Goal: Task Accomplishment & Management: Manage account settings

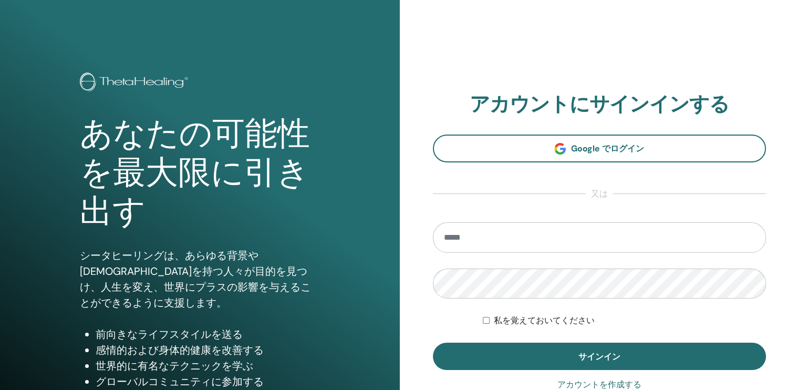
click at [503, 245] on input "email" at bounding box center [599, 237] width 333 height 30
type input "**********"
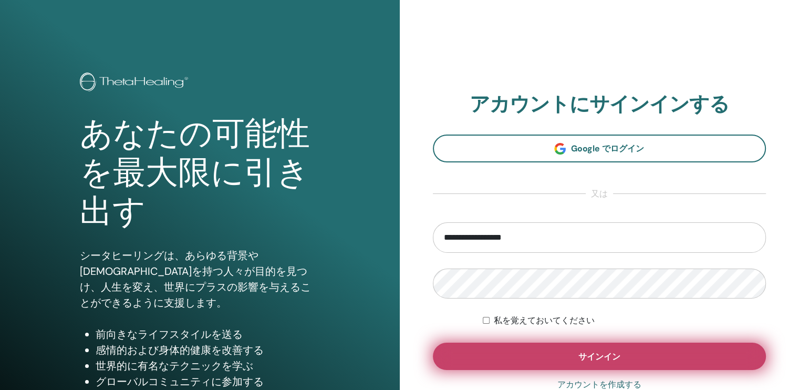
click at [581, 357] on span "サインイン" at bounding box center [599, 356] width 42 height 11
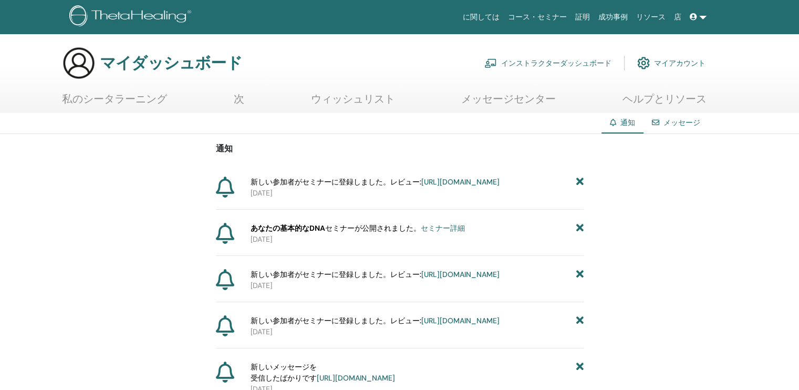
click at [558, 61] on font "インストラクターダッシュボード" at bounding box center [556, 62] width 110 height 9
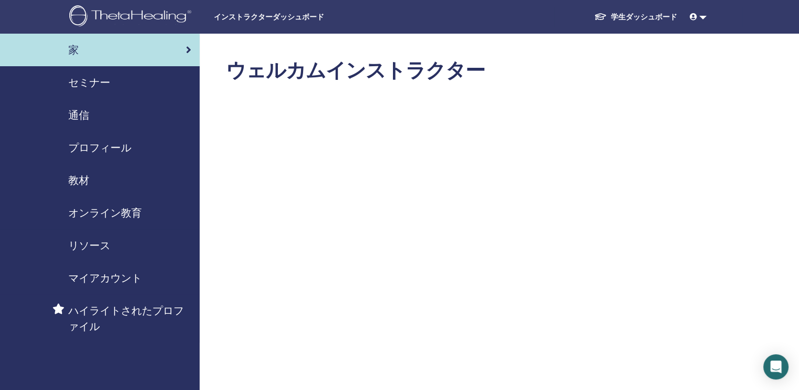
click at [85, 85] on span "セミナー" at bounding box center [89, 83] width 42 height 16
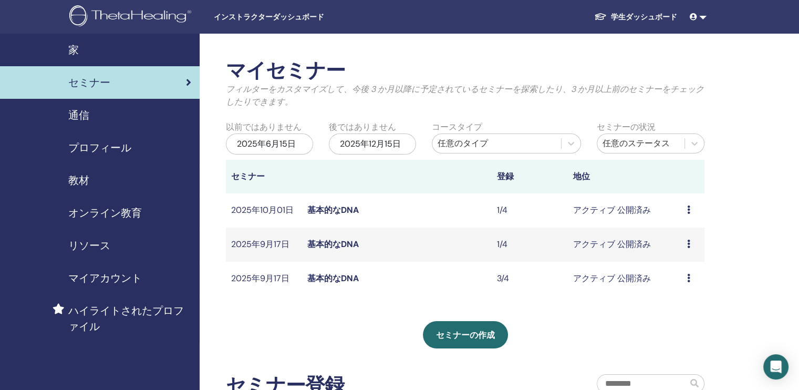
click at [329, 211] on link "基本的なDNA" at bounding box center [332, 209] width 51 height 11
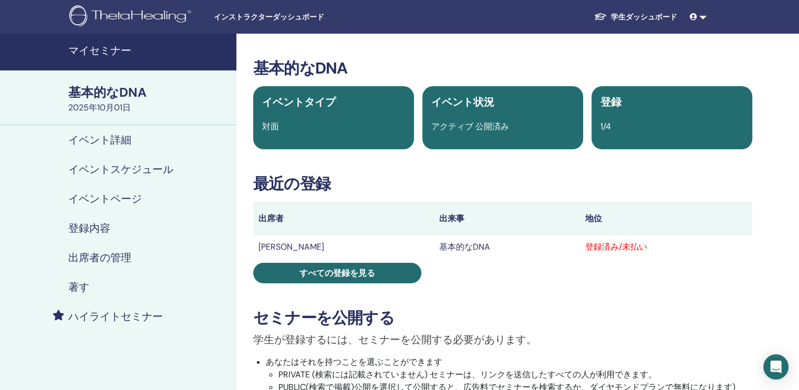
click at [116, 256] on h4 "出席者の管理" at bounding box center [99, 257] width 63 height 13
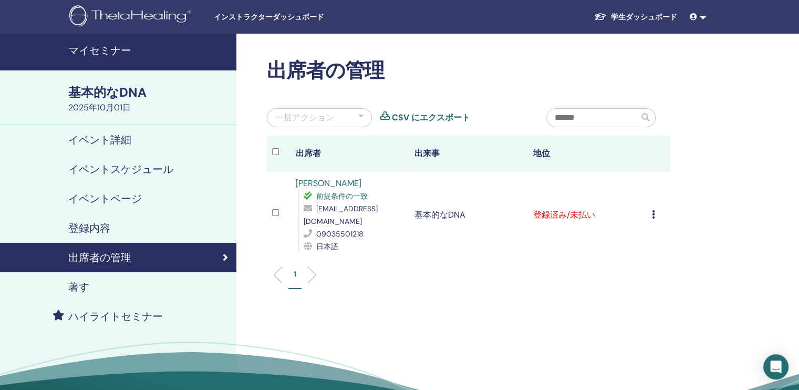
click at [90, 90] on div "基本的なDNA" at bounding box center [149, 93] width 162 height 18
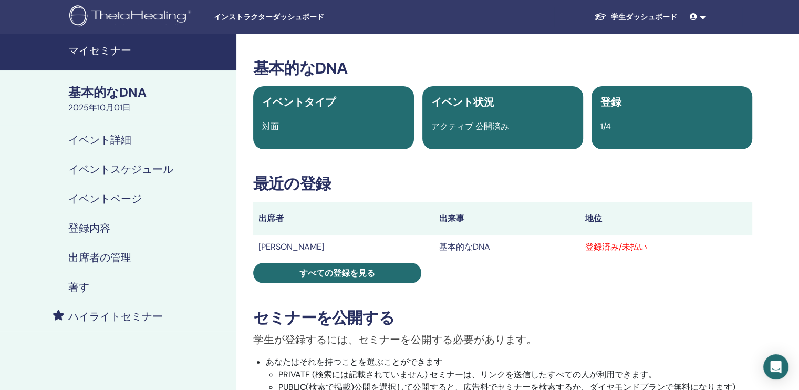
click at [101, 51] on h4 "マイセミナー" at bounding box center [149, 50] width 162 height 13
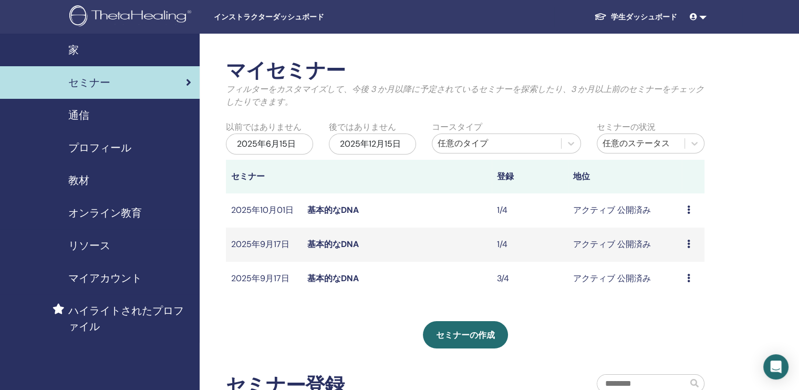
click at [702, 16] on link at bounding box center [697, 16] width 25 height 19
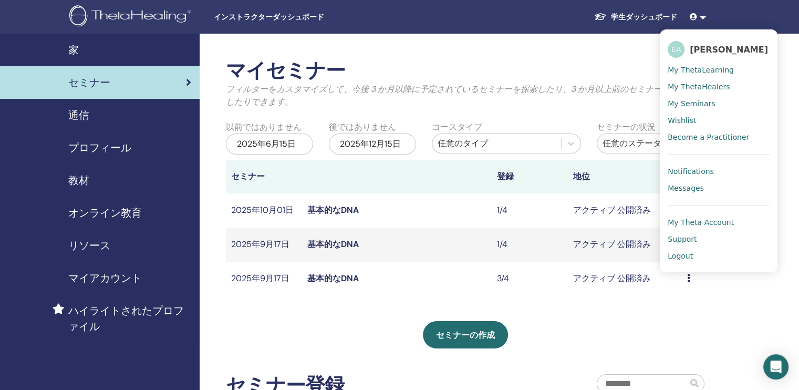
click at [684, 258] on span "Logout" at bounding box center [679, 255] width 25 height 9
